Goal: Task Accomplishment & Management: Use online tool/utility

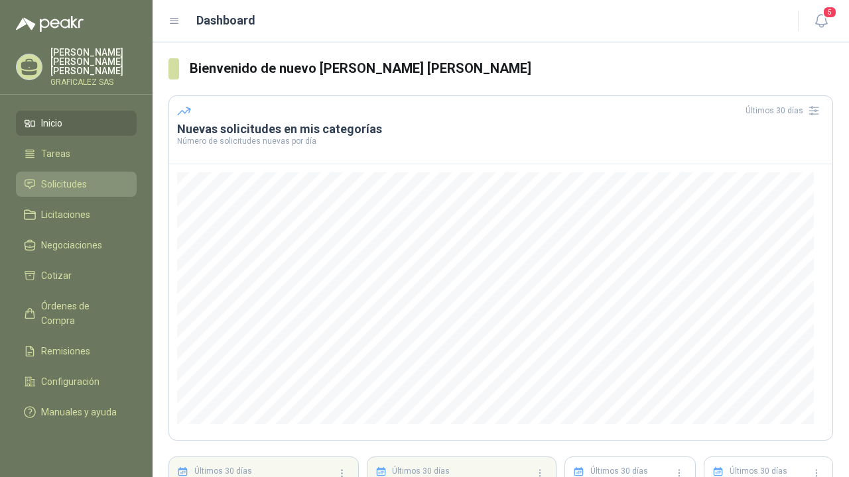
click at [73, 184] on span "Solicitudes" at bounding box center [64, 184] width 46 height 15
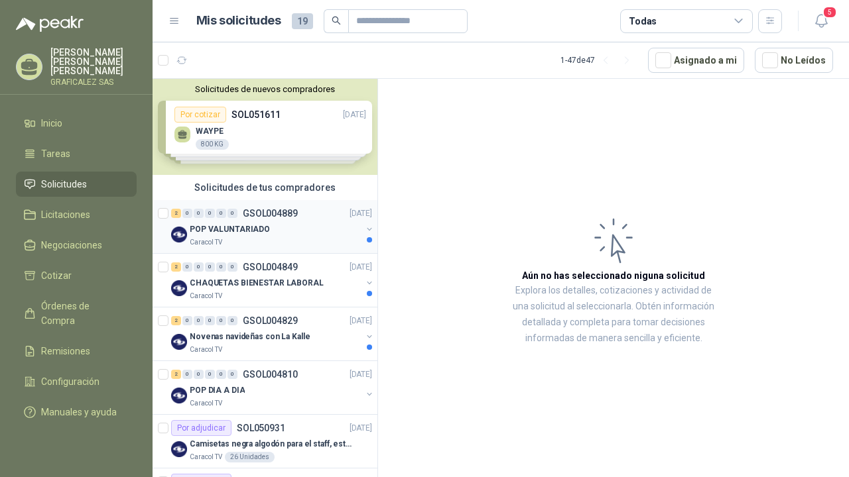
click at [311, 239] on div "Caracol TV" at bounding box center [276, 242] width 172 height 11
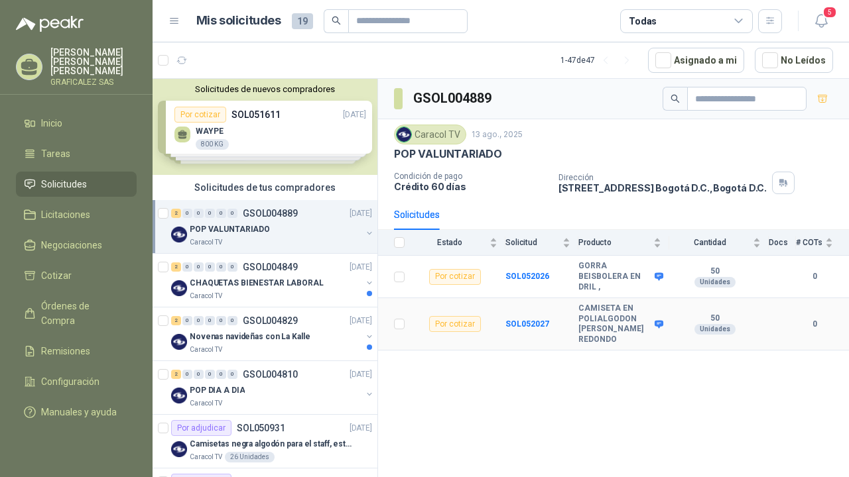
click at [466, 325] on div "Por cotizar" at bounding box center [455, 324] width 52 height 16
click at [406, 321] on td at bounding box center [395, 324] width 34 height 52
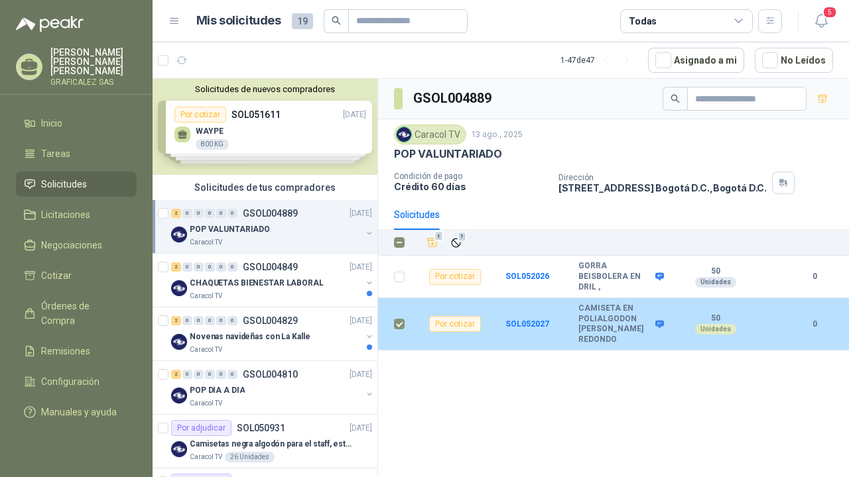
click at [460, 322] on div "Por cotizar" at bounding box center [455, 324] width 52 height 16
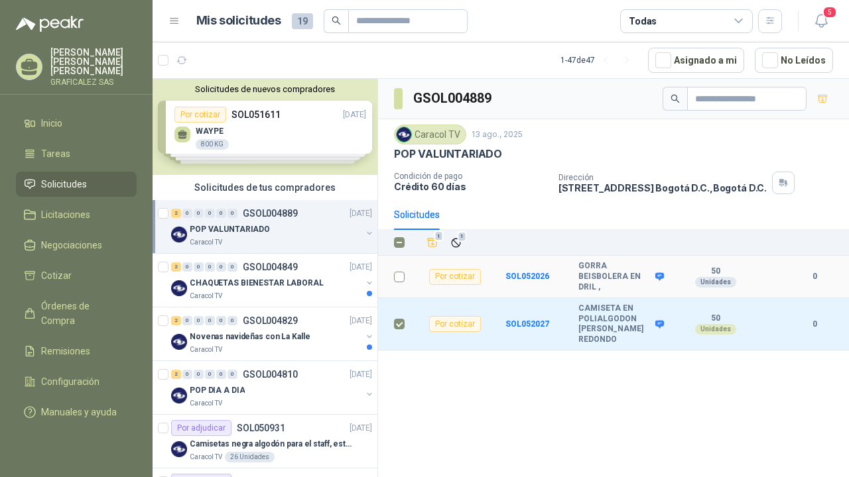
click at [405, 279] on td at bounding box center [395, 277] width 34 height 42
click at [402, 275] on span at bounding box center [399, 277] width 11 height 11
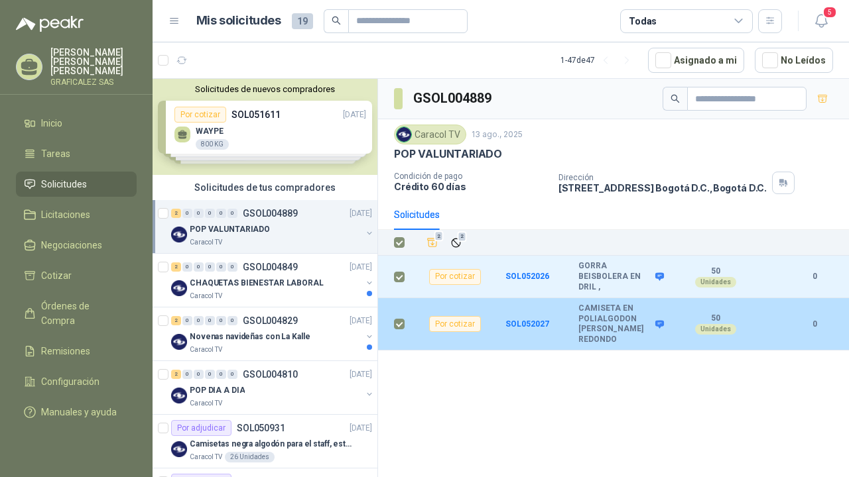
click at [468, 324] on div "Por cotizar" at bounding box center [455, 324] width 52 height 16
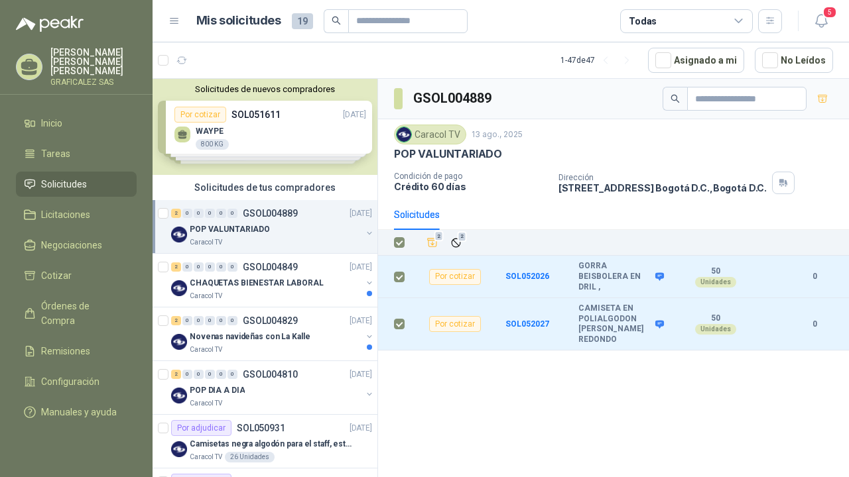
click at [489, 368] on div "GSOL004889 Caracol TV 13 ago., 2025 POP VALUNTARIADO Condición de pago Crédito …" at bounding box center [613, 280] width 471 height 403
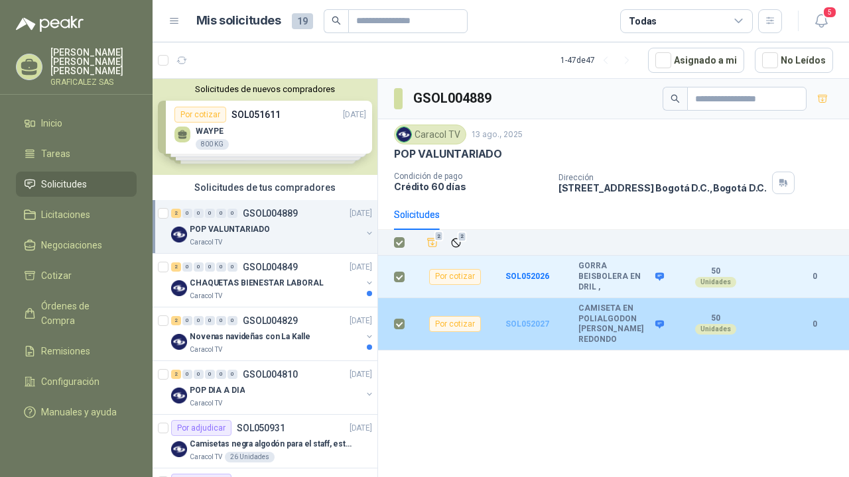
click at [533, 324] on b "SOL052027" at bounding box center [527, 324] width 44 height 9
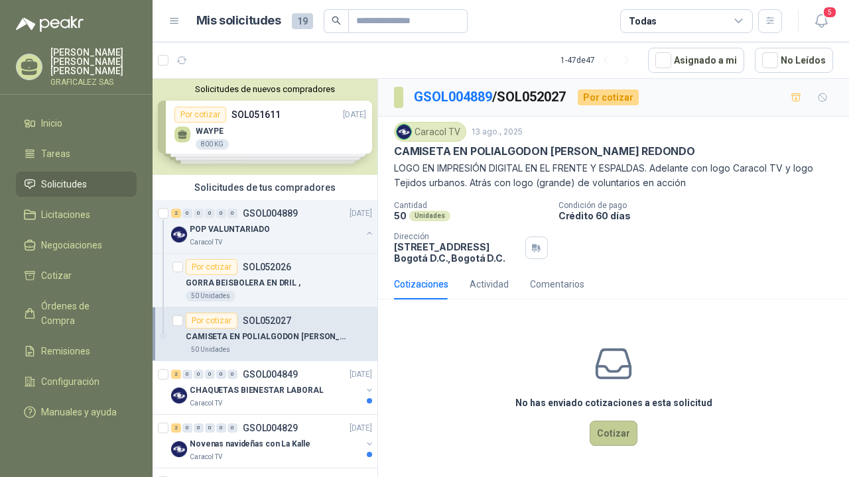
click at [611, 440] on button "Cotizar" at bounding box center [614, 433] width 48 height 25
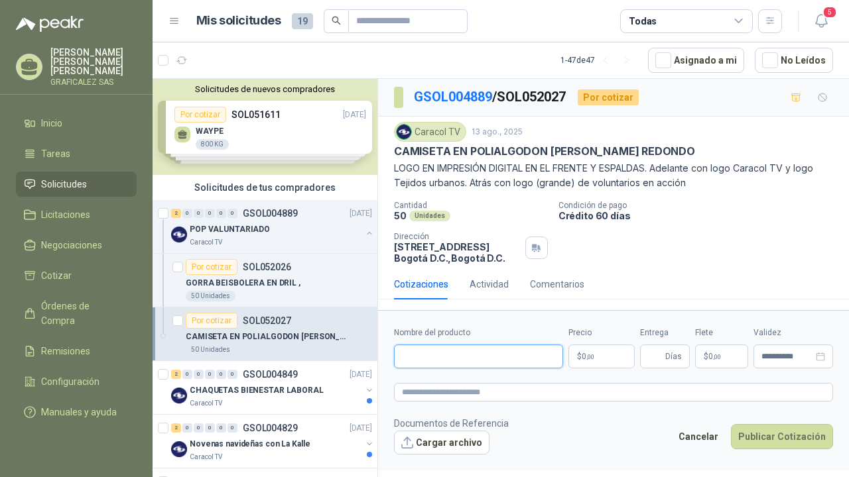
click at [531, 363] on input "Nombre del producto" at bounding box center [478, 357] width 169 height 24
type input "**********"
click at [617, 353] on p "$ 0 ,00" at bounding box center [601, 357] width 66 height 24
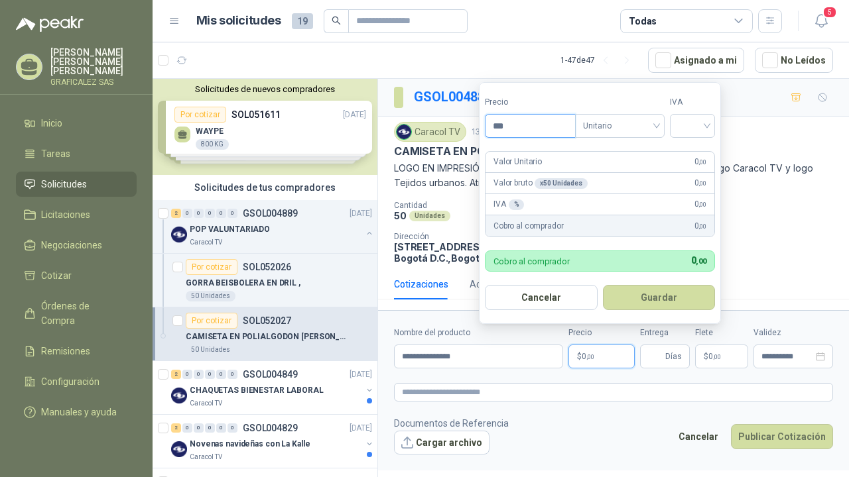
click at [529, 124] on input "***" at bounding box center [530, 126] width 90 height 23
type input "********"
click at [702, 125] on input "search" at bounding box center [692, 125] width 29 height 20
click at [695, 153] on div "19%" at bounding box center [695, 154] width 25 height 15
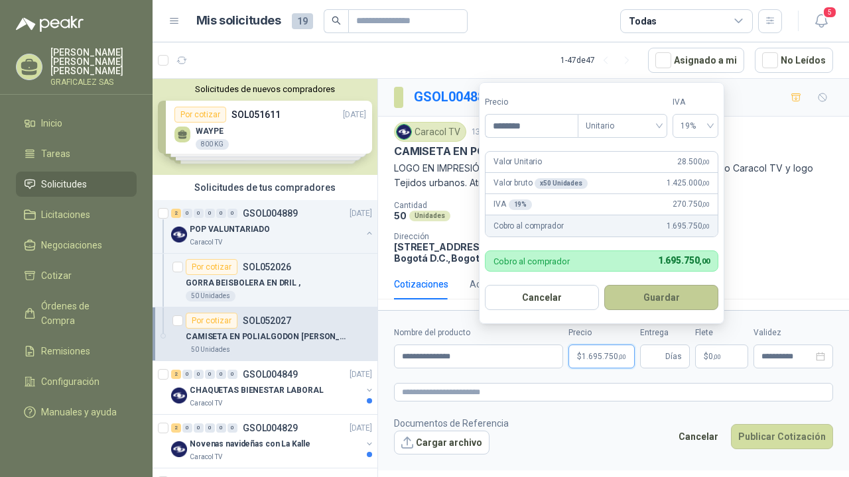
click at [664, 298] on button "Guardar" at bounding box center [661, 297] width 114 height 25
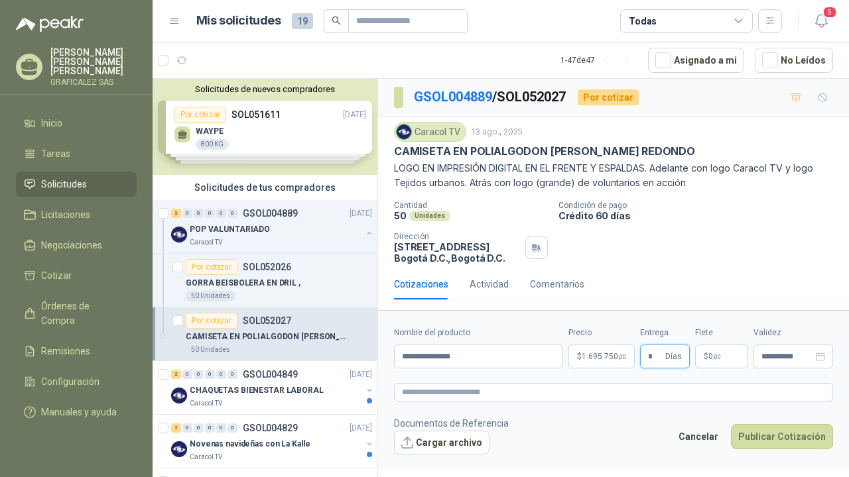
type input "*"
click at [473, 444] on button "Cargar archivo" at bounding box center [441, 443] width 95 height 24
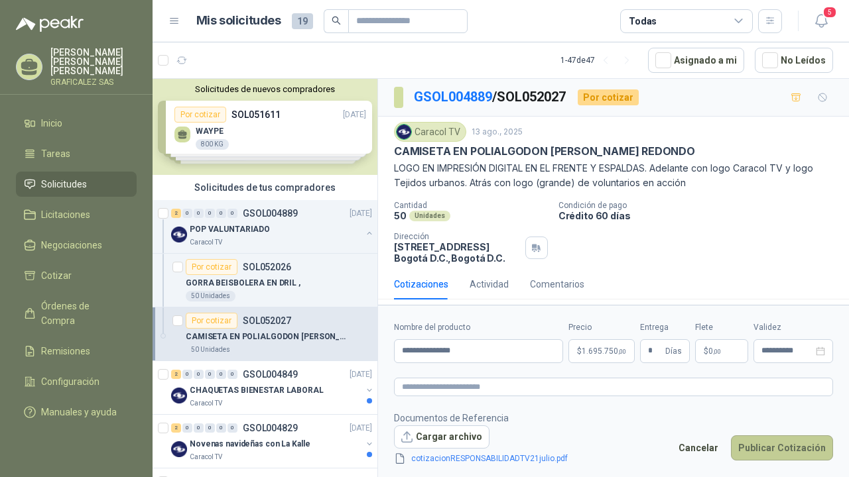
click at [763, 447] on button "Publicar Cotización" at bounding box center [782, 448] width 102 height 25
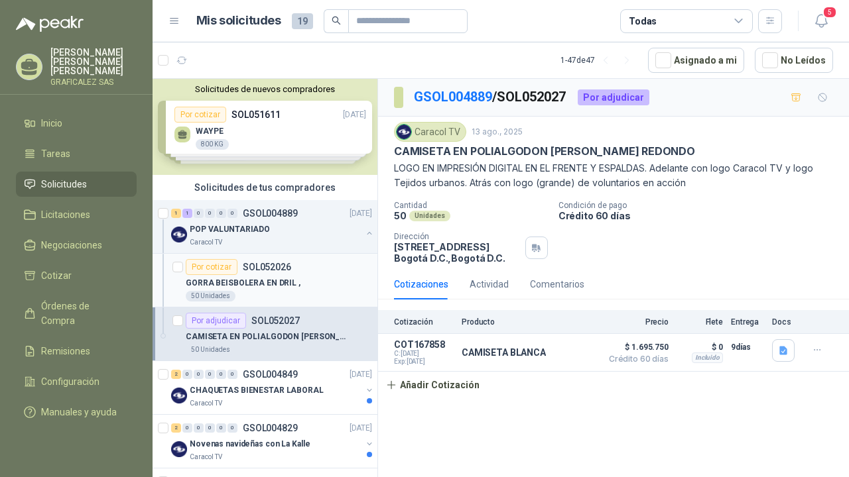
click at [288, 273] on div "Por cotizar SOL052026" at bounding box center [238, 267] width 105 height 16
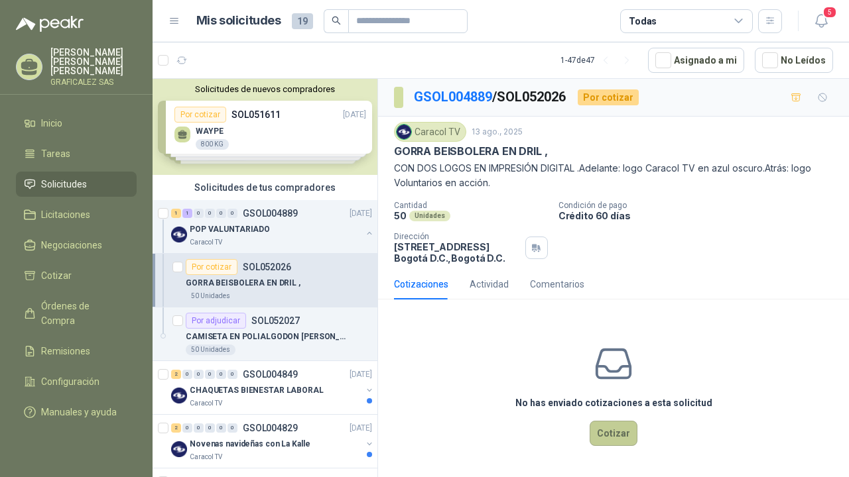
click at [617, 429] on button "Cotizar" at bounding box center [614, 433] width 48 height 25
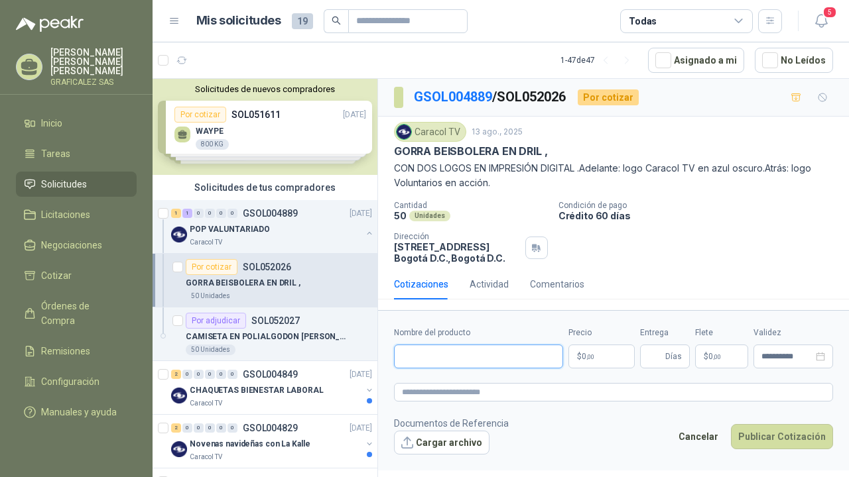
click at [483, 357] on input "Nombre del producto" at bounding box center [478, 357] width 169 height 24
type input "**********"
click at [598, 353] on p "$ 0 ,00" at bounding box center [601, 357] width 66 height 24
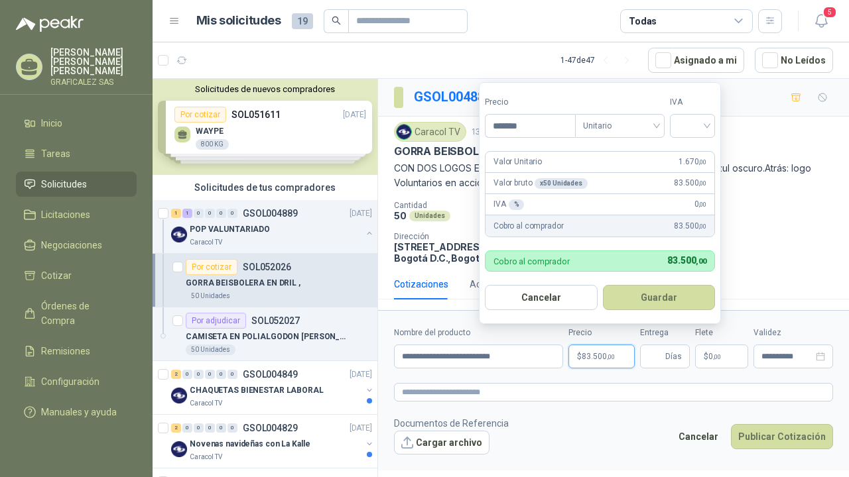
type input "********"
click at [704, 138] on form "Precio ******** Tipo Unitario IVA Valor Unitario 16.700 ,00 Valor bruto x 50 Un…" at bounding box center [600, 203] width 242 height 242
click at [715, 120] on div at bounding box center [692, 126] width 45 height 24
click at [702, 147] on div "19%" at bounding box center [695, 154] width 25 height 15
click at [683, 302] on button "Guardar" at bounding box center [661, 297] width 114 height 25
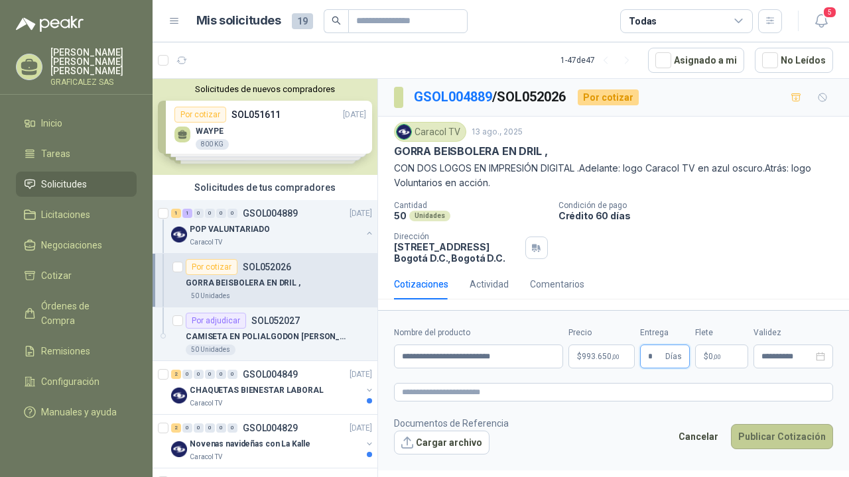
type input "*"
click at [753, 437] on button "Publicar Cotización" at bounding box center [782, 436] width 102 height 25
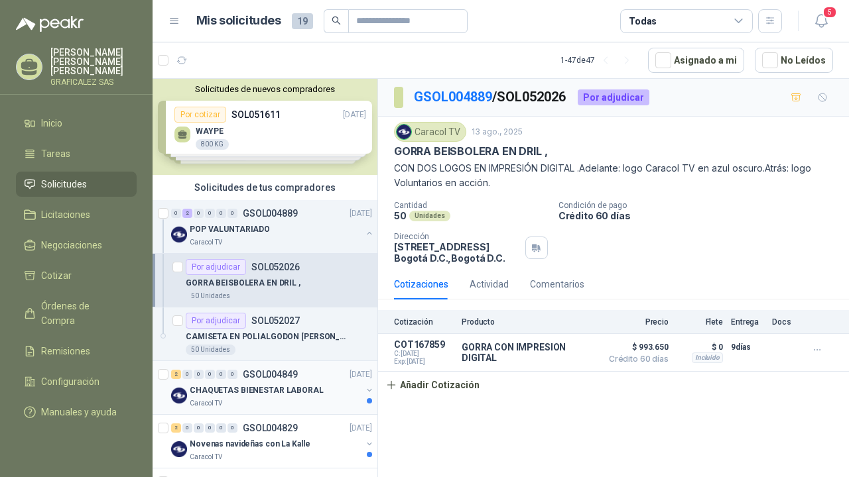
click at [269, 380] on div "2 0 0 0 0 0 GSOL004849 [DATE]" at bounding box center [273, 375] width 204 height 16
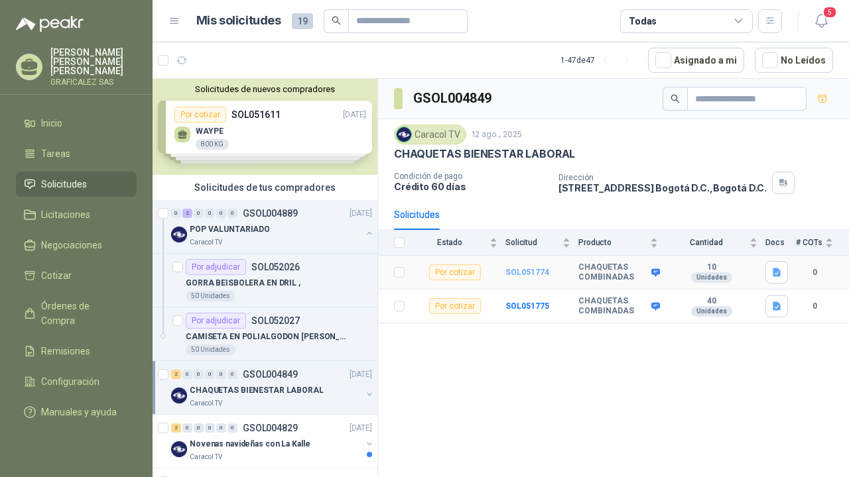
click at [517, 270] on b "SOL051774" at bounding box center [527, 272] width 44 height 9
